Goal: Find specific page/section: Find specific page/section

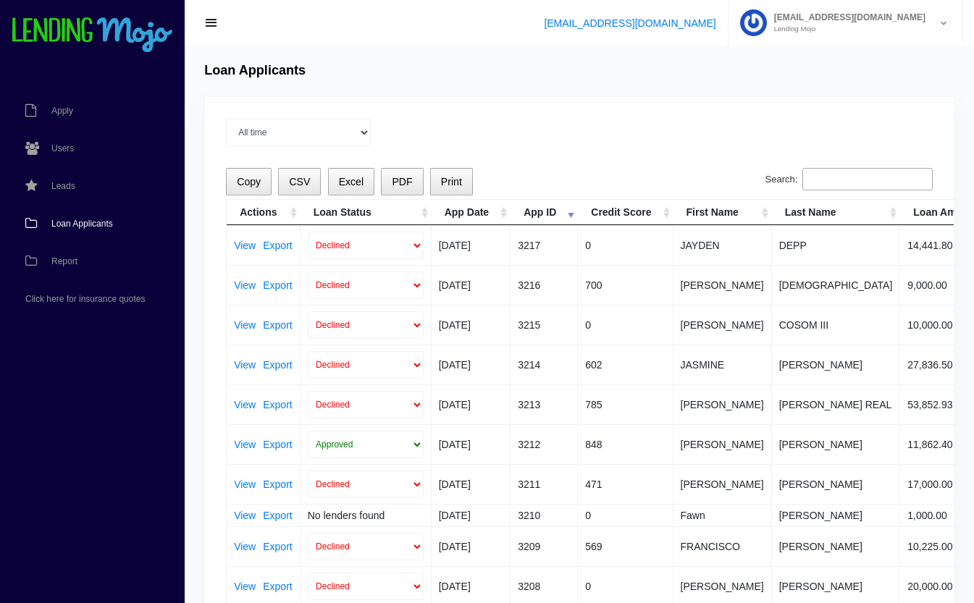
type input "p"
click at [60, 146] on span "Users" at bounding box center [62, 148] width 22 height 9
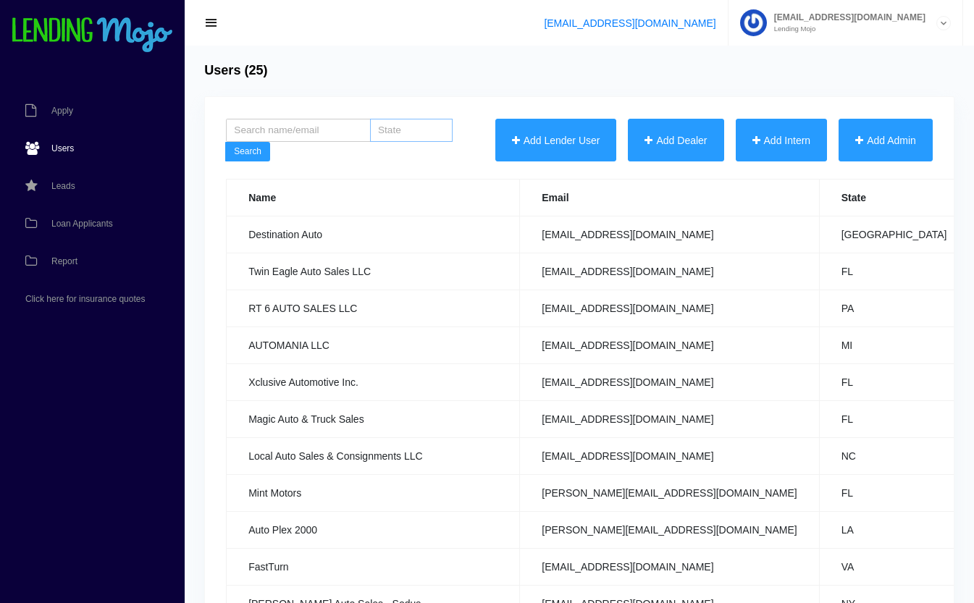
click at [395, 132] on input "search" at bounding box center [411, 130] width 83 height 23
type input "pa"
click at [402, 68] on div "Users (25)" at bounding box center [579, 71] width 763 height 16
click at [246, 156] on button "Search" at bounding box center [247, 152] width 45 height 20
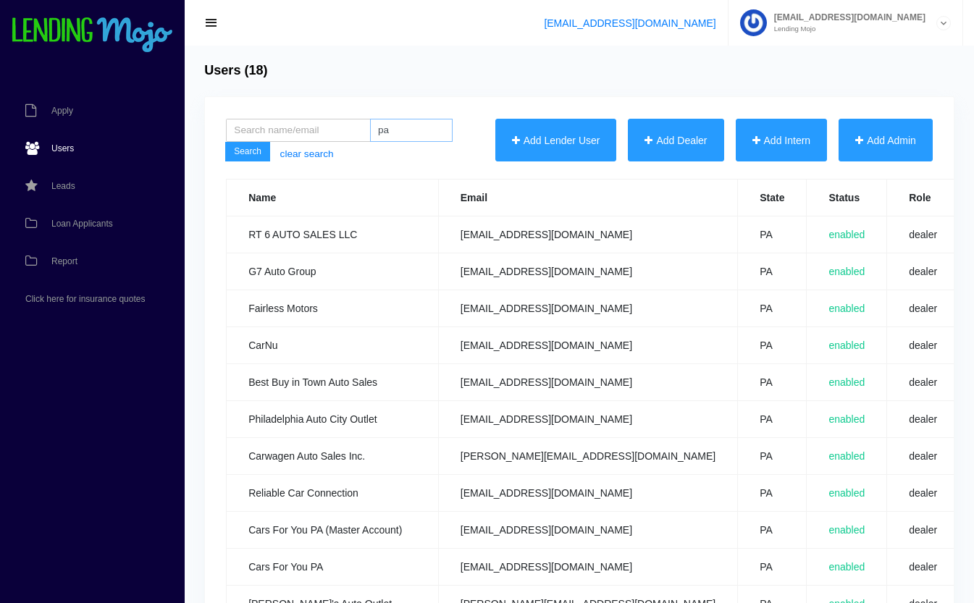
drag, startPoint x: 426, startPoint y: 133, endPoint x: 316, endPoint y: 98, distance: 114.7
click at [316, 98] on div "pa Search clear search Add Lender User Add Dealer Add Intern Add Admin Change R…" at bounding box center [579, 500] width 749 height 807
type input "va"
click at [316, 98] on div "va Search clear search Add Lender User Add Dealer Add Intern Add Admin Change R…" at bounding box center [579, 500] width 749 height 807
click at [253, 146] on button "Search" at bounding box center [247, 152] width 45 height 20
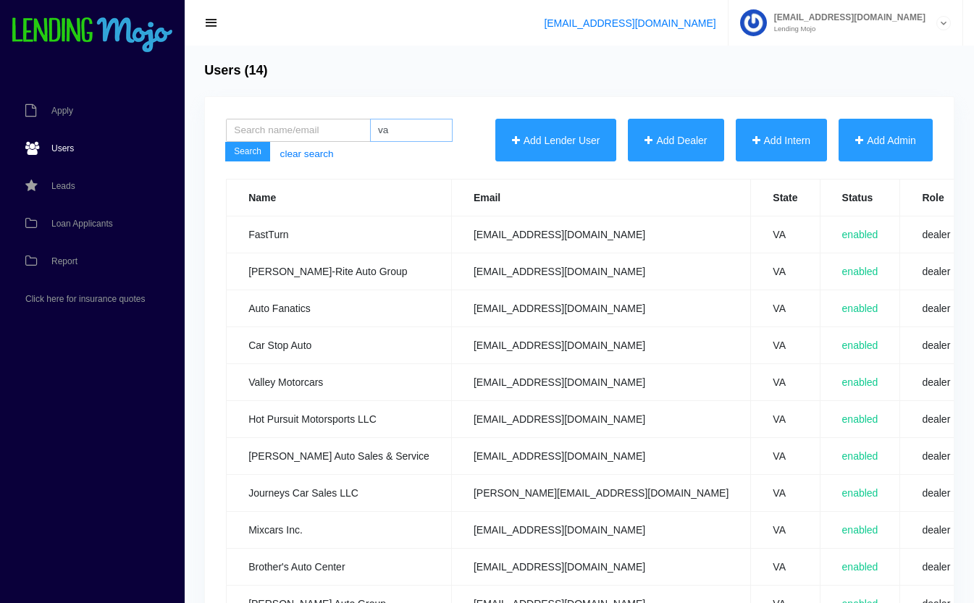
drag, startPoint x: 416, startPoint y: 126, endPoint x: 353, endPoint y: 118, distance: 63.5
click at [353, 118] on div "va Search clear search Add Lender User Add Dealer Add Intern Add Admin Change R…" at bounding box center [579, 426] width 749 height 659
type input "md"
click at [375, 361] on td "Car Stop Auto" at bounding box center [339, 345] width 225 height 37
click at [258, 160] on button "Search" at bounding box center [247, 152] width 45 height 20
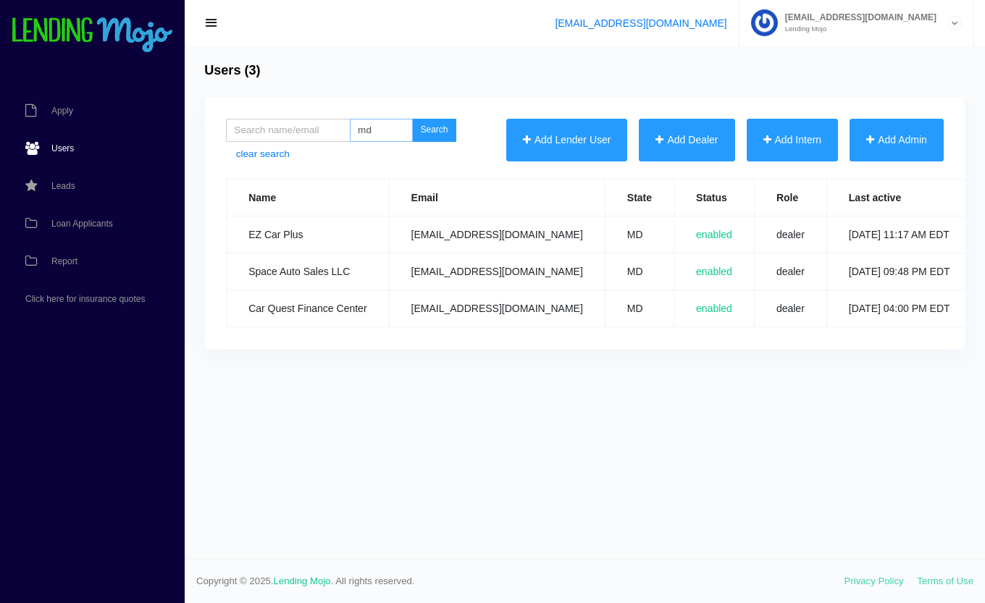
drag, startPoint x: 379, startPoint y: 127, endPoint x: 348, endPoint y: 129, distance: 31.2
click at [348, 129] on div "md Search clear search" at bounding box center [341, 140] width 230 height 43
type input "de"
click at [433, 129] on button "Search" at bounding box center [434, 130] width 45 height 23
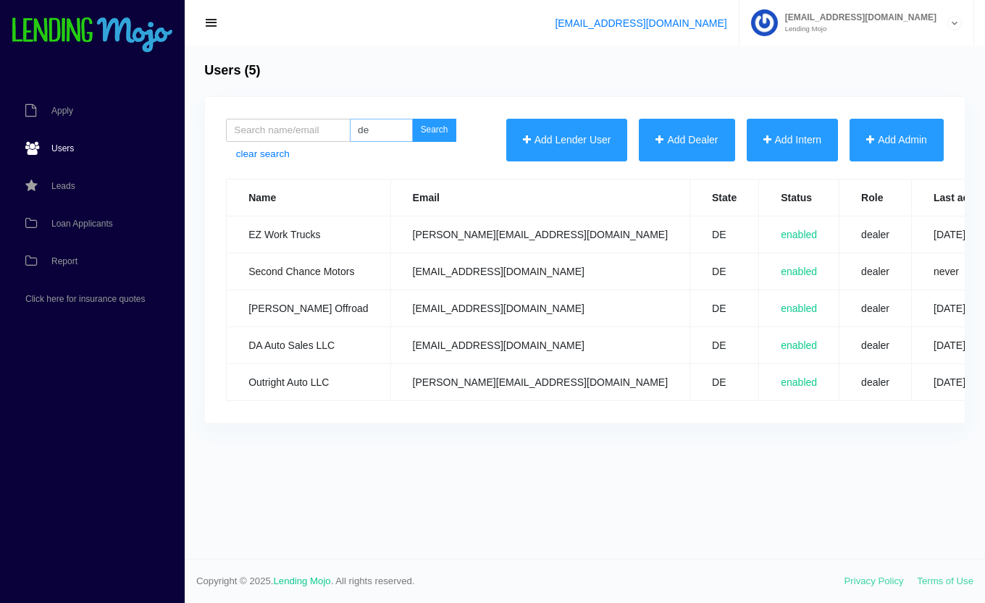
click at [381, 122] on input "de" at bounding box center [381, 130] width 63 height 23
type input "d"
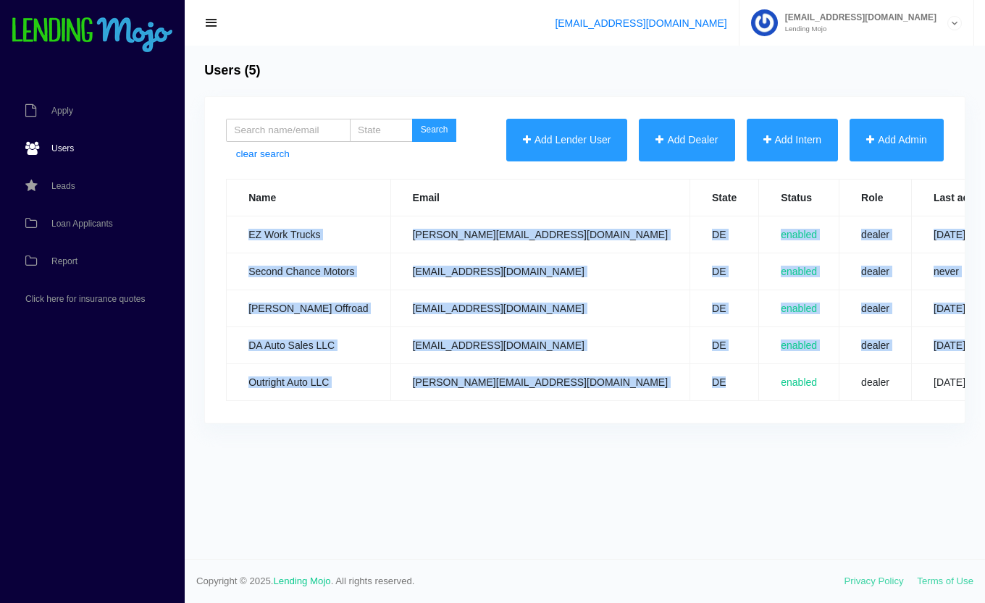
drag, startPoint x: 622, startPoint y: 382, endPoint x: 246, endPoint y: 230, distance: 405.9
click at [246, 230] on tbody "Name Email State Status Role Last active Main dealer Actions EZ Work Trucks mic…" at bounding box center [813, 291] width 1172 height 222
drag, startPoint x: 246, startPoint y: 230, endPoint x: 311, endPoint y: 274, distance: 79.3
click at [311, 274] on td "Second Chance Motors" at bounding box center [309, 271] width 164 height 37
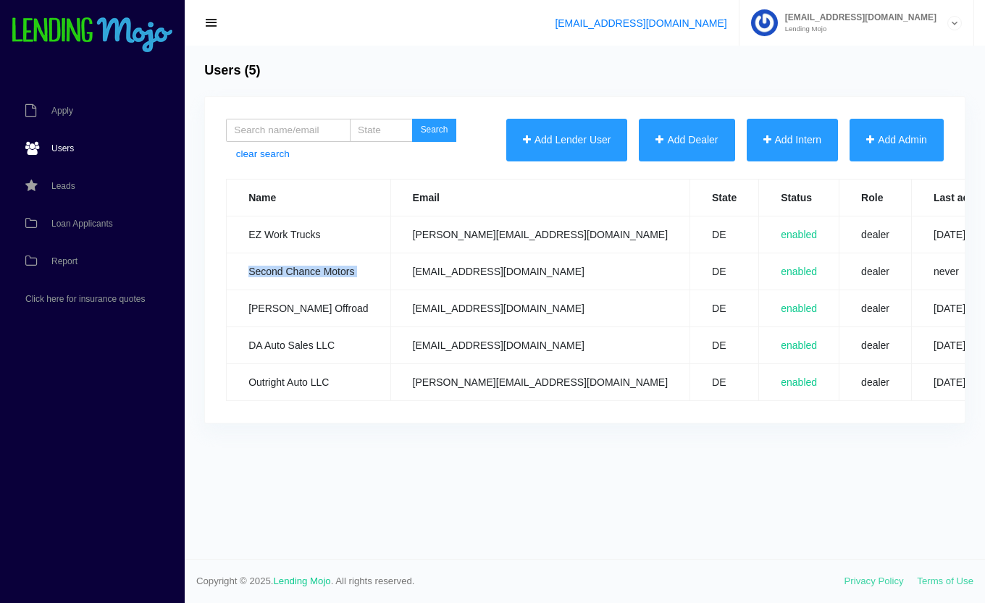
click at [311, 274] on td "Second Chance Motors" at bounding box center [309, 271] width 164 height 37
drag, startPoint x: 311, startPoint y: 274, endPoint x: 309, endPoint y: 77, distance: 197.0
click at [309, 77] on div "Users (5)" at bounding box center [585, 71] width 774 height 16
click at [386, 129] on input "search" at bounding box center [381, 130] width 63 height 23
type input "pa"
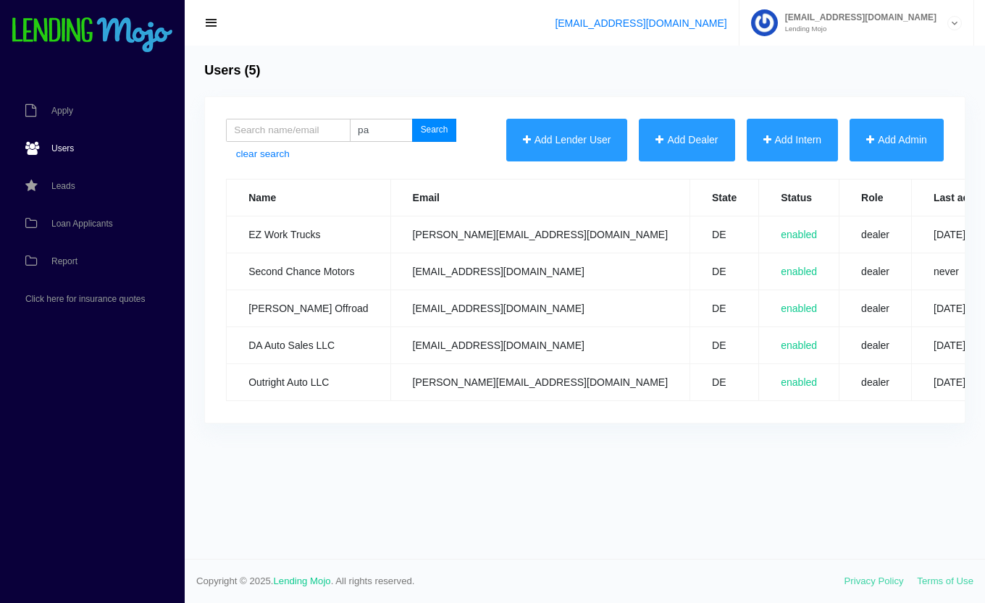
click at [443, 129] on button "Search" at bounding box center [434, 130] width 45 height 23
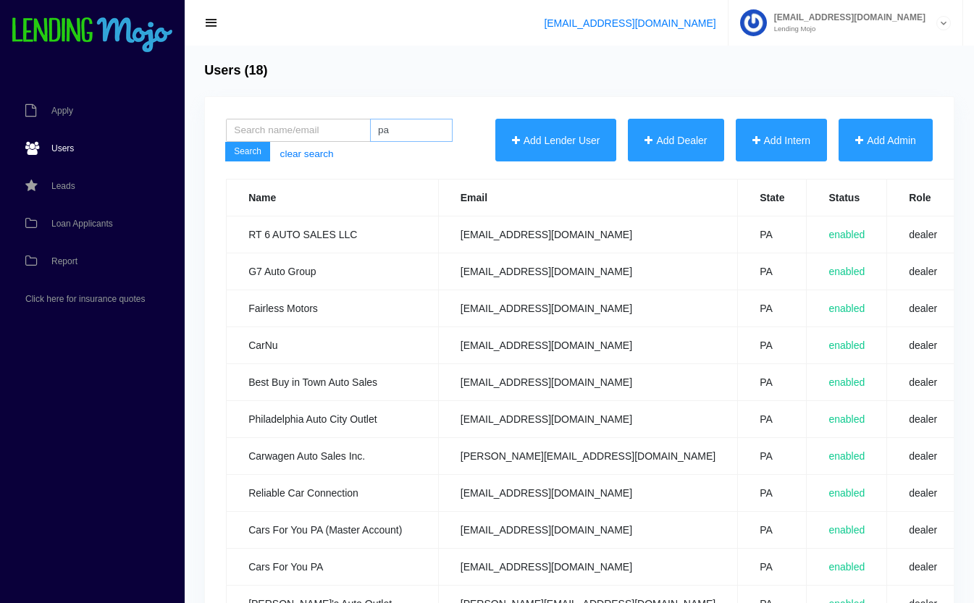
drag, startPoint x: 409, startPoint y: 121, endPoint x: 395, endPoint y: 137, distance: 21.5
click at [395, 137] on input "pa" at bounding box center [411, 130] width 83 height 23
type input "p"
type input "va"
click at [374, 96] on div "va Search clear search Add Lender User Add Dealer Add Intern Add Admin Change R…" at bounding box center [579, 500] width 750 height 808
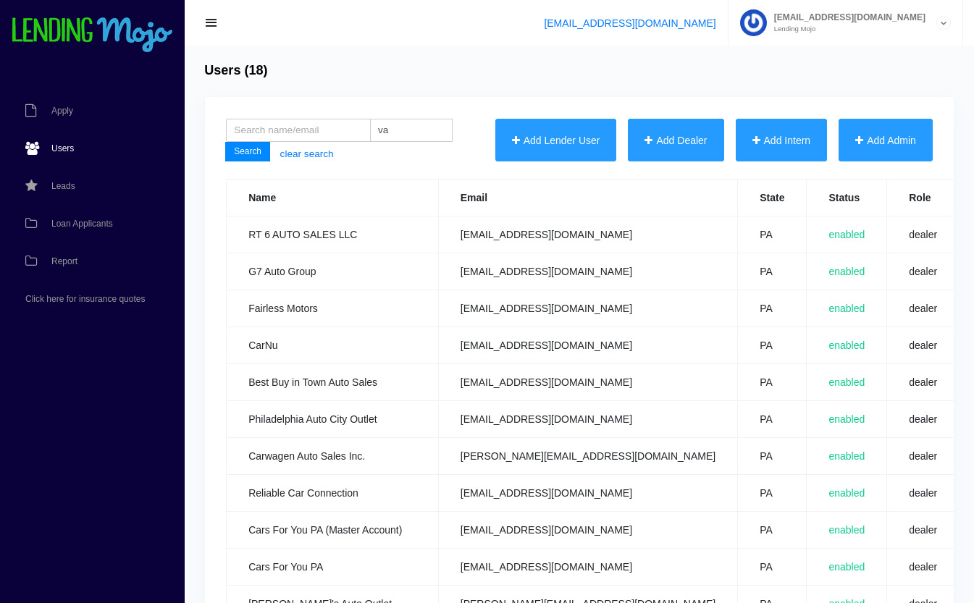
click at [249, 155] on button "Search" at bounding box center [247, 152] width 45 height 20
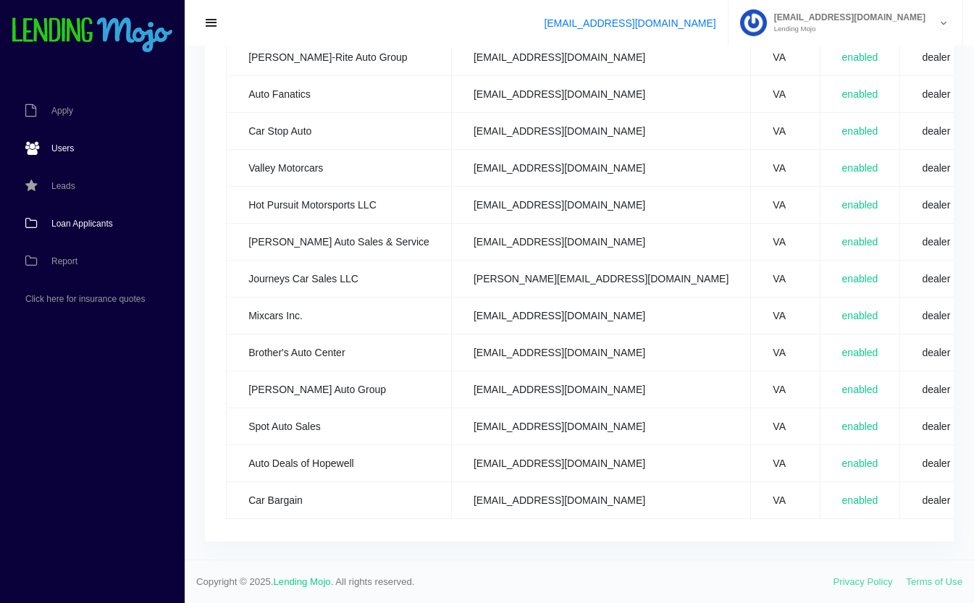
click at [85, 222] on span "Loan Applicants" at bounding box center [82, 223] width 62 height 9
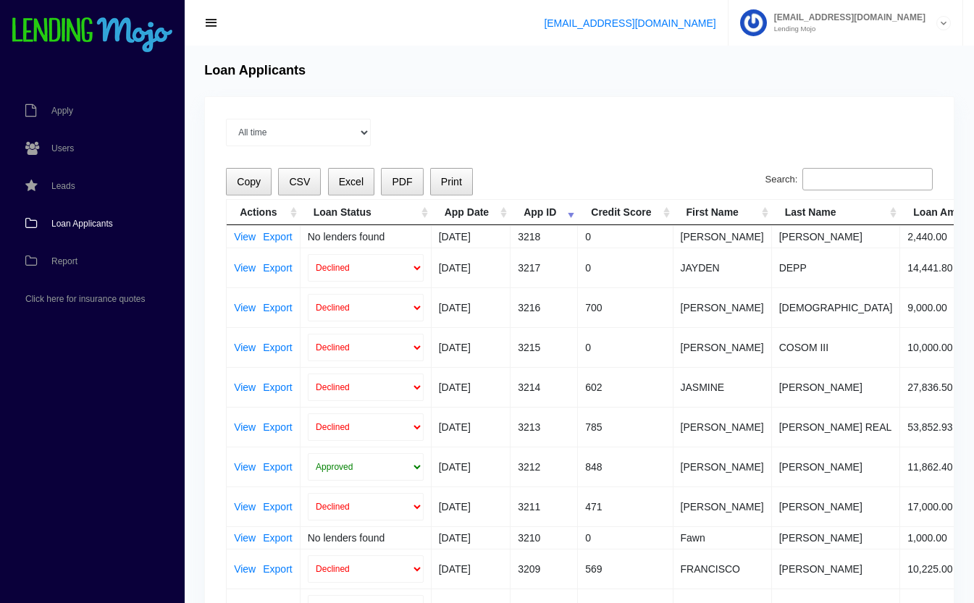
click at [854, 177] on input "Search:" at bounding box center [867, 179] width 130 height 23
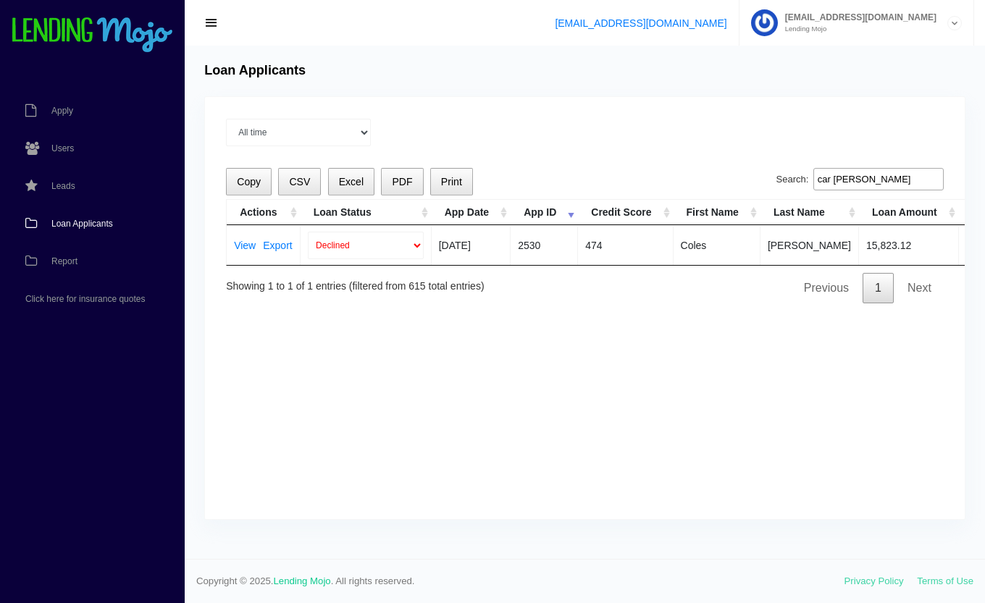
type input "car [PERSON_NAME]"
